Goal: Complete application form

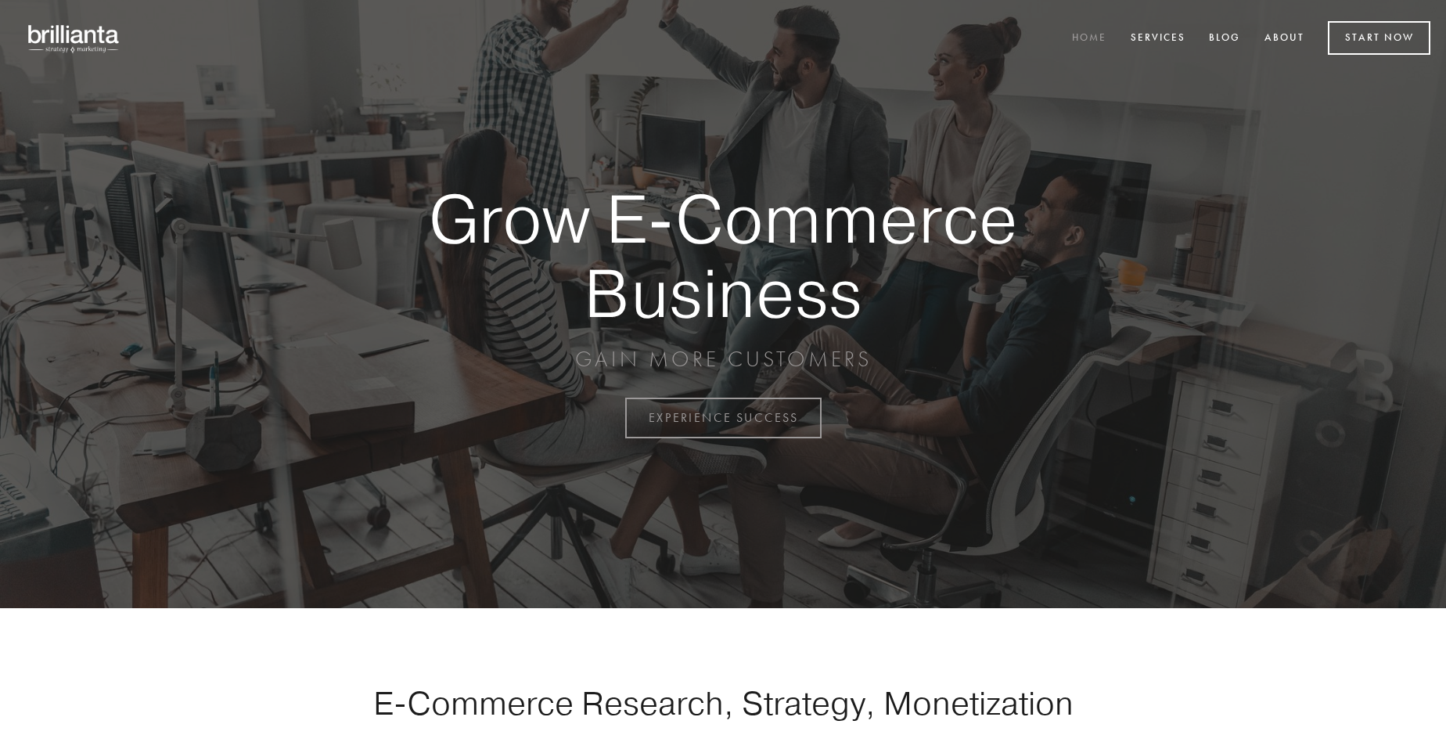
scroll to position [4101, 0]
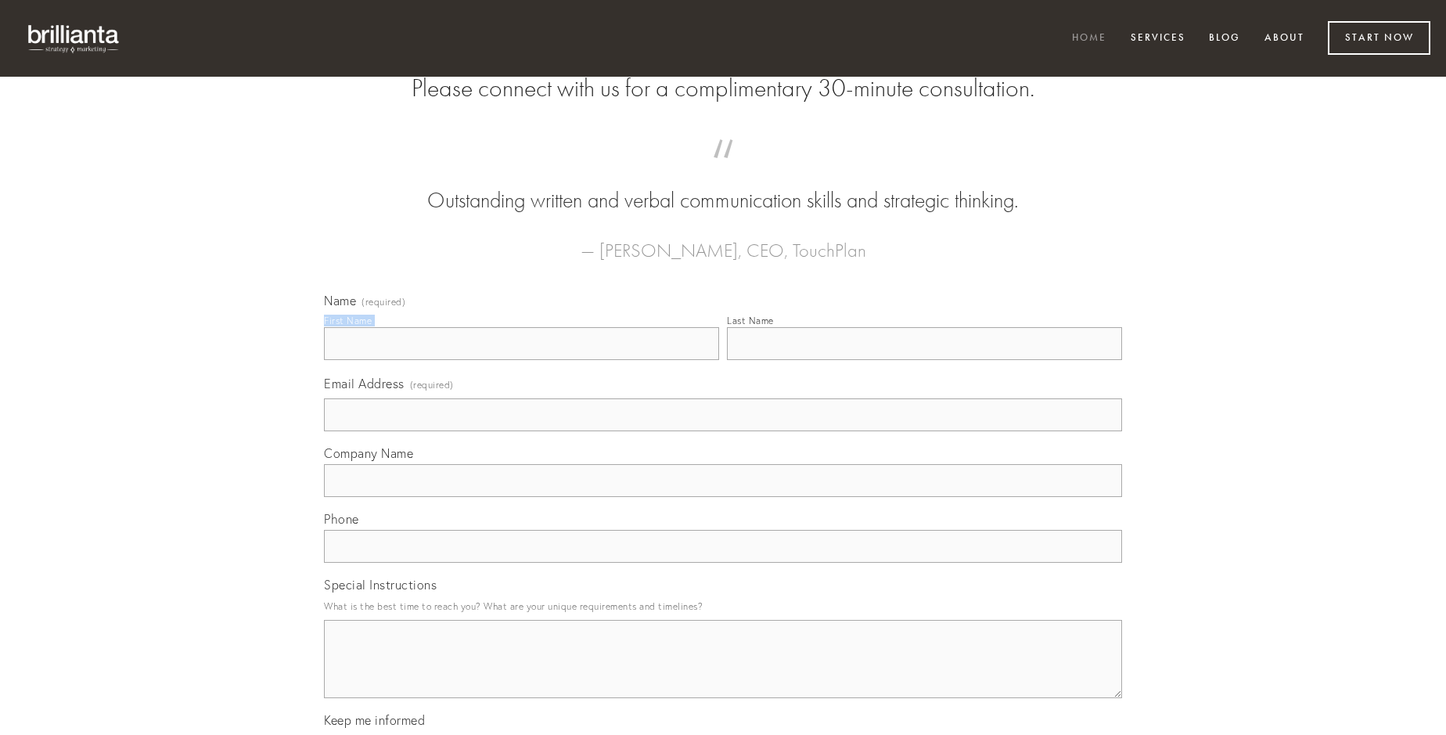
type input "Miss [PERSON_NAME] DVM"
click at [924, 360] on input "Last Name" at bounding box center [924, 343] width 395 height 33
type input "Miss [PERSON_NAME] DVM"
click at [723, 431] on input "Email Address (required)" at bounding box center [723, 414] width 798 height 33
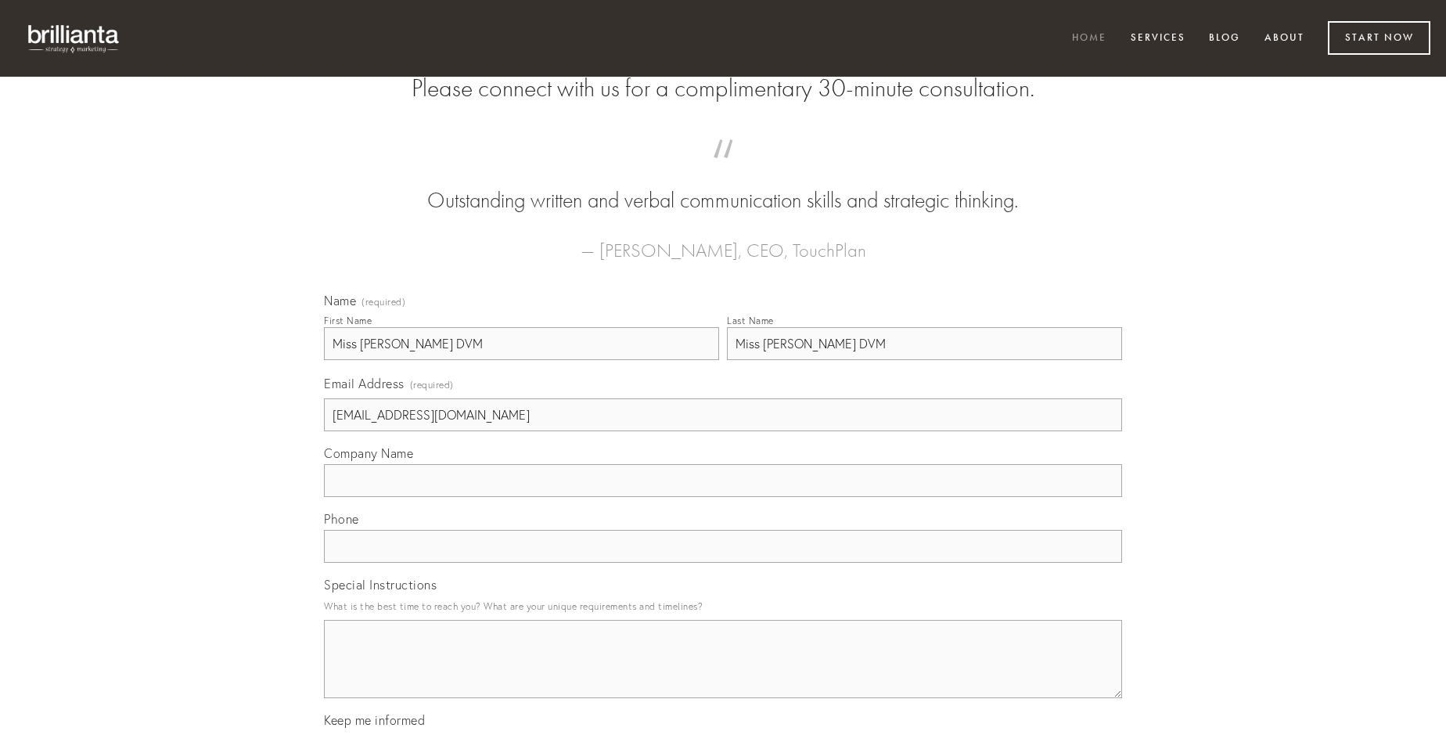
type input "[EMAIL_ADDRESS][DOMAIN_NAME]"
click at [723, 497] on input "Company Name" at bounding box center [723, 480] width 798 height 33
type input "textus"
click at [723, 563] on input "text" at bounding box center [723, 546] width 798 height 33
click at [723, 673] on textarea "Special Instructions" at bounding box center [723, 659] width 798 height 78
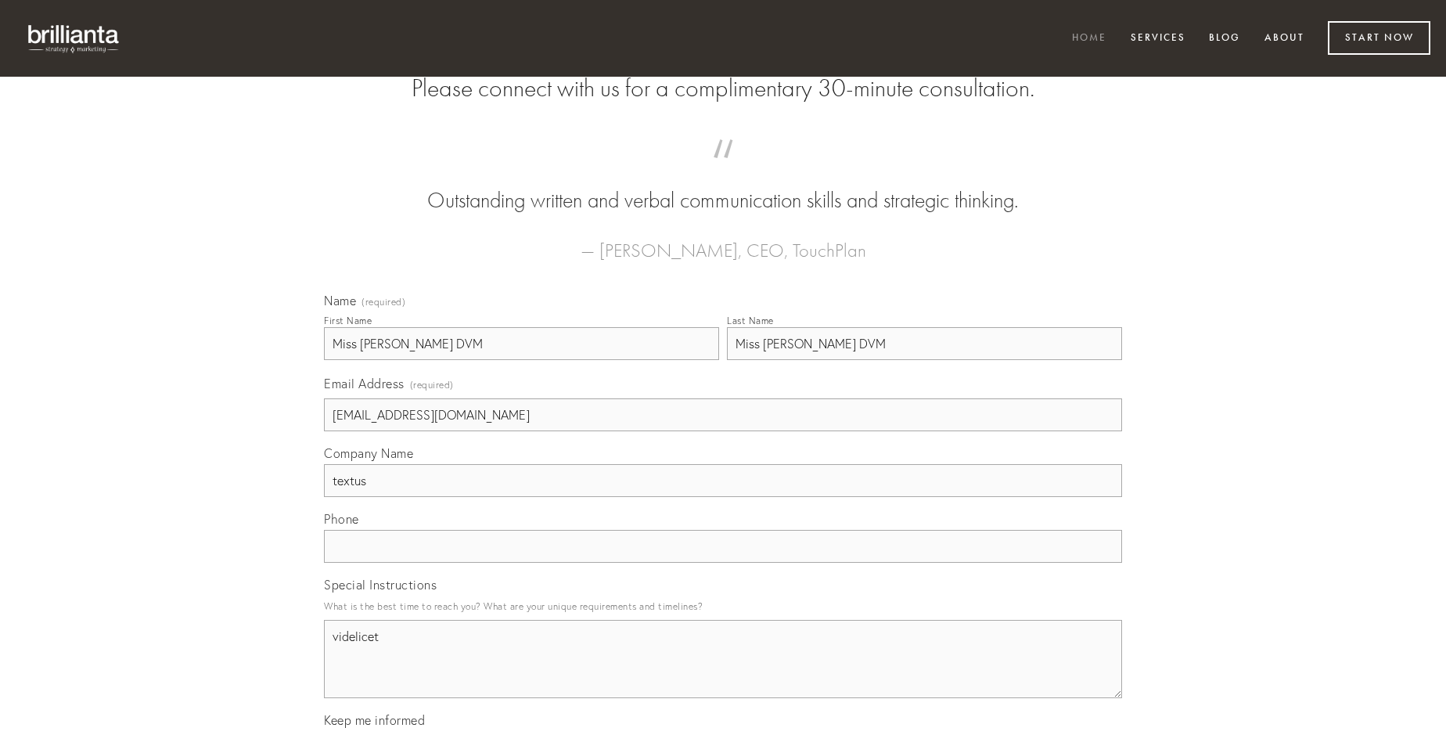
type textarea "videlicet"
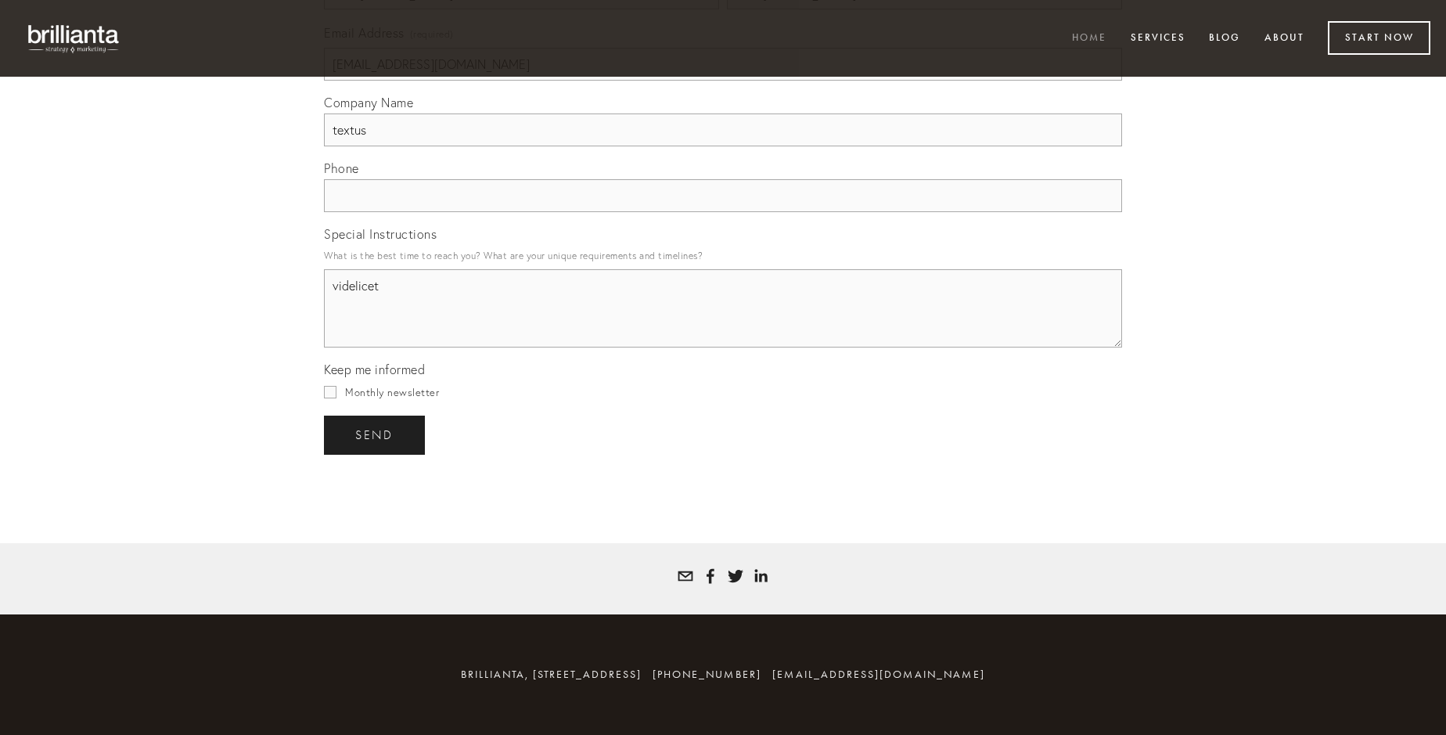
click at [376, 434] on span "send" at bounding box center [374, 435] width 38 height 14
